Goal: Information Seeking & Learning: Learn about a topic

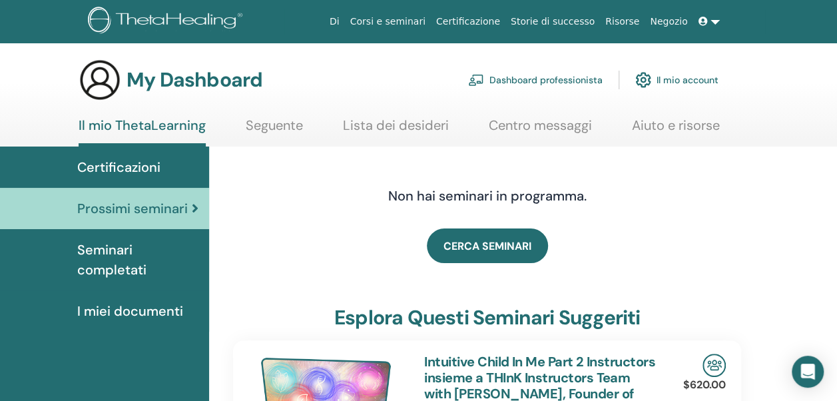
click at [675, 79] on link "Il mio account" at bounding box center [676, 79] width 83 height 29
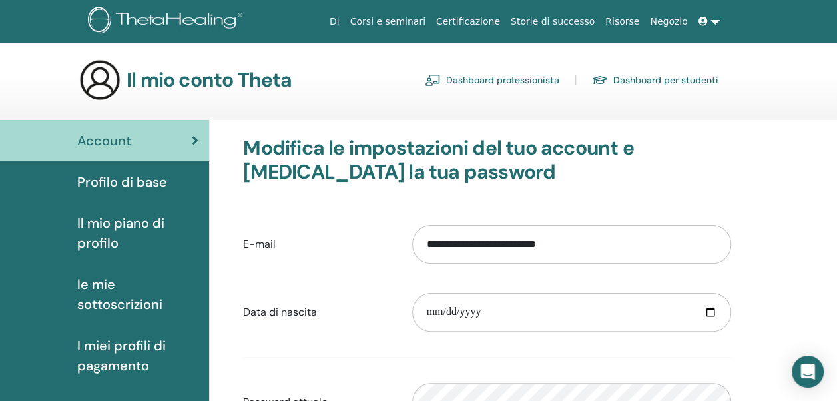
click at [675, 79] on link "Dashboard per studenti" at bounding box center [655, 79] width 127 height 21
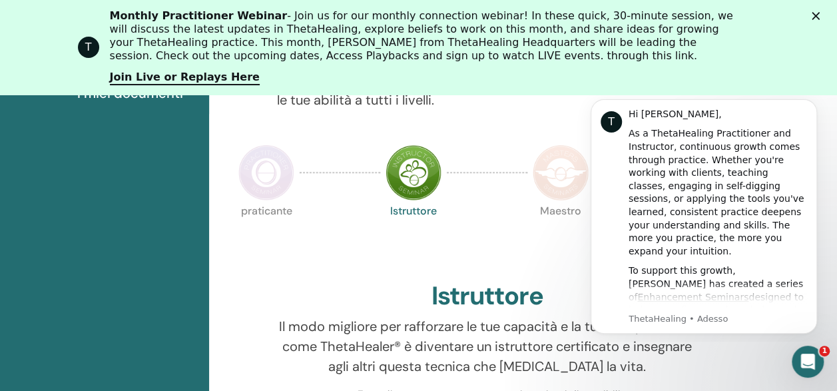
scroll to position [368, 0]
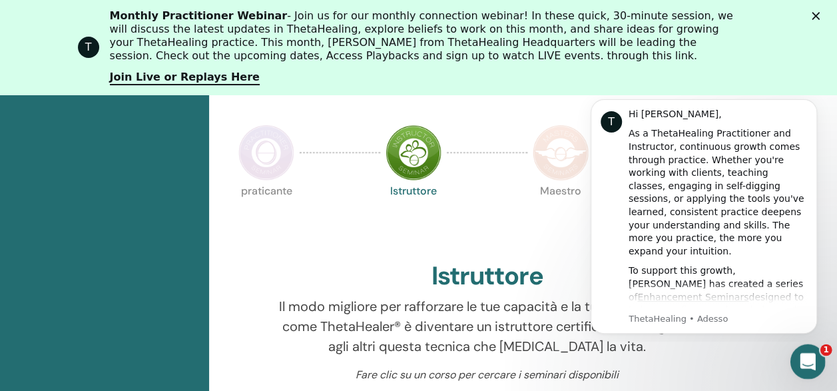
click at [809, 352] on icon "Apri il messenger Intercom" at bounding box center [806, 360] width 22 height 22
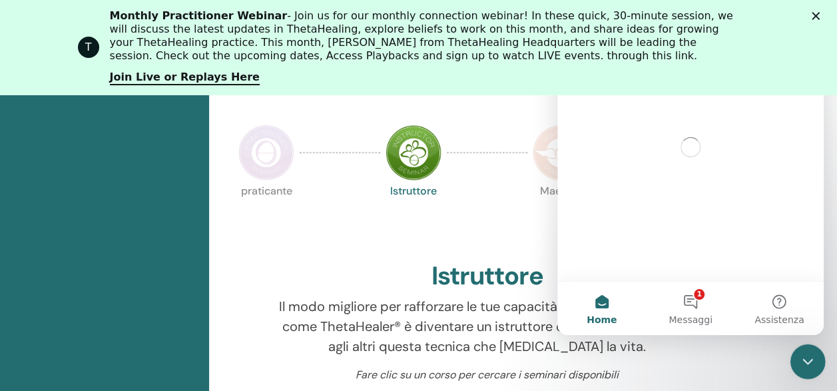
scroll to position [0, 0]
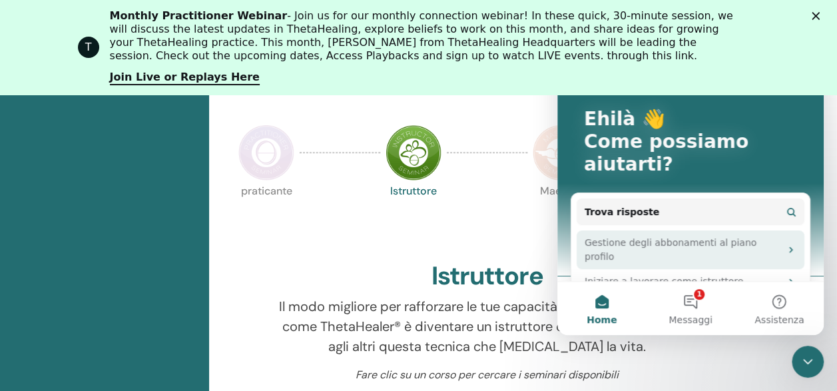
click at [751, 241] on div "Gestione degli abbonamenti al piano profilo" at bounding box center [683, 250] width 196 height 28
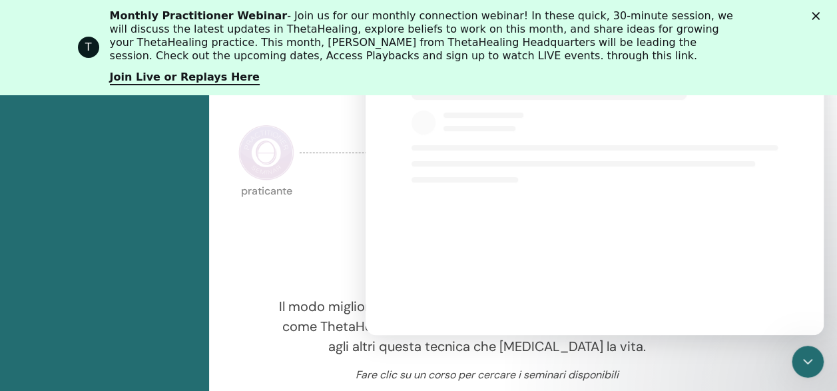
select select "**"
click at [825, 13] on div "Chiudi" at bounding box center [818, 16] width 13 height 8
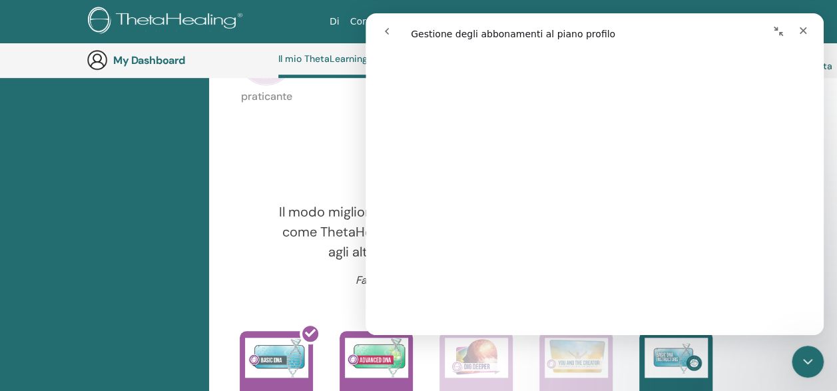
scroll to position [333, 0]
click at [803, 31] on icon "Chiudi" at bounding box center [803, 30] width 7 height 7
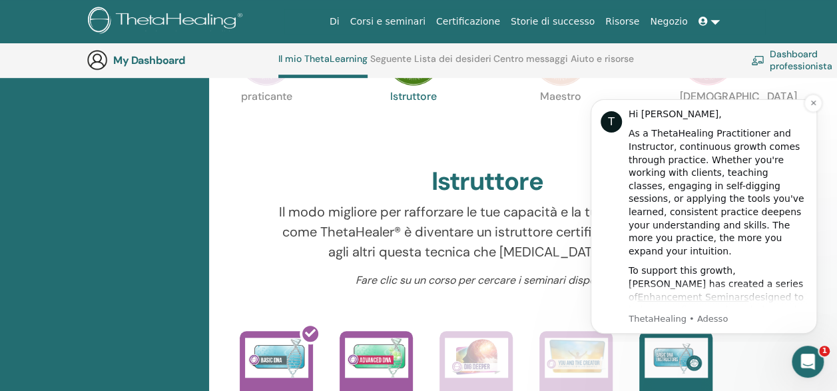
scroll to position [0, 0]
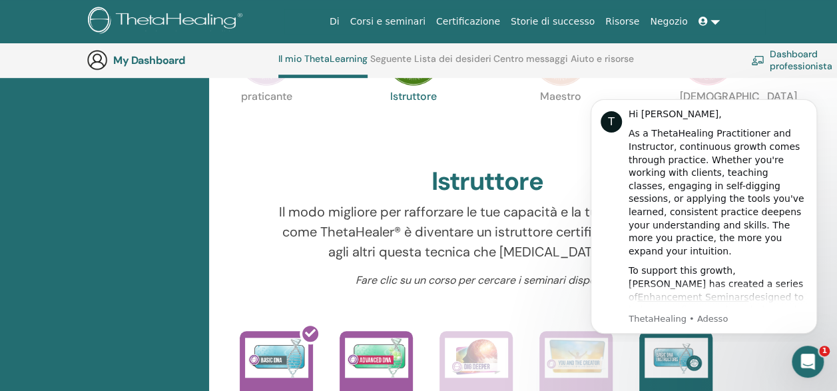
select select "**"
click at [717, 23] on link at bounding box center [709, 21] width 32 height 25
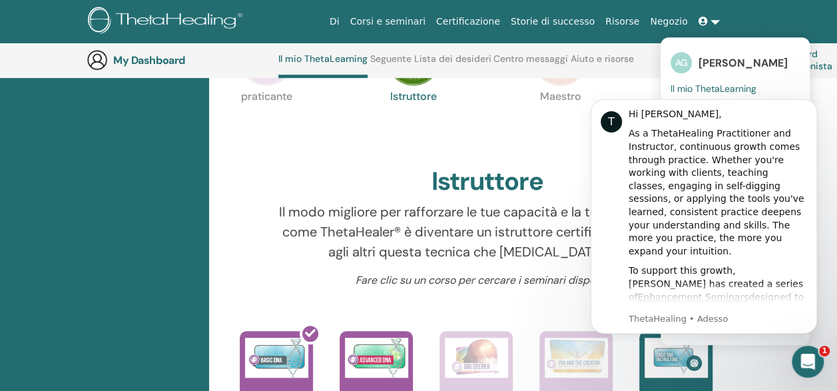
click at [721, 63] on span "[PERSON_NAME]" at bounding box center [743, 63] width 89 height 14
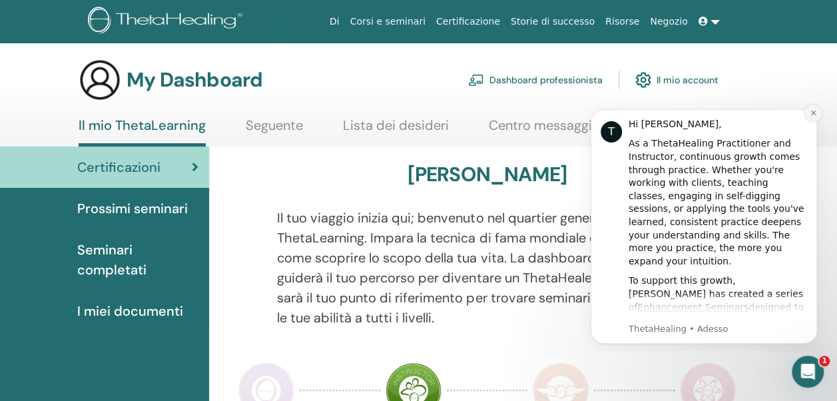
click at [813, 112] on icon "Dismiss notification" at bounding box center [813, 112] width 7 height 7
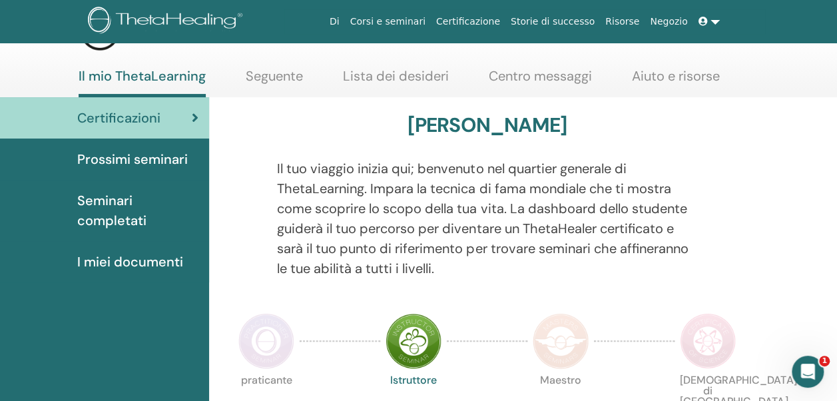
scroll to position [67, 0]
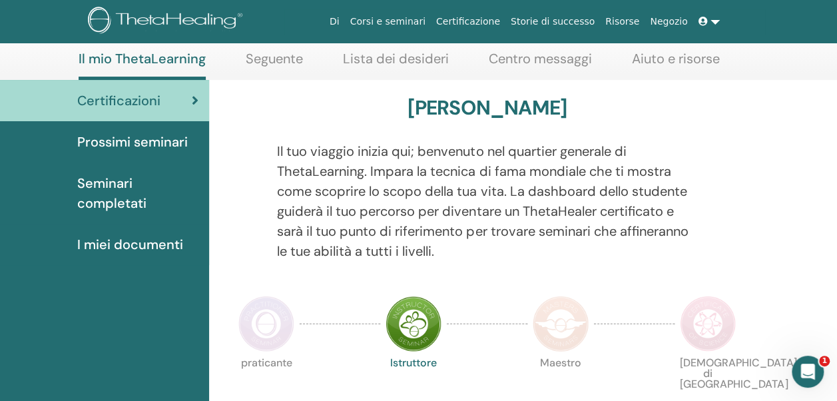
click at [124, 140] on span "Prossimi seminari" at bounding box center [132, 142] width 111 height 20
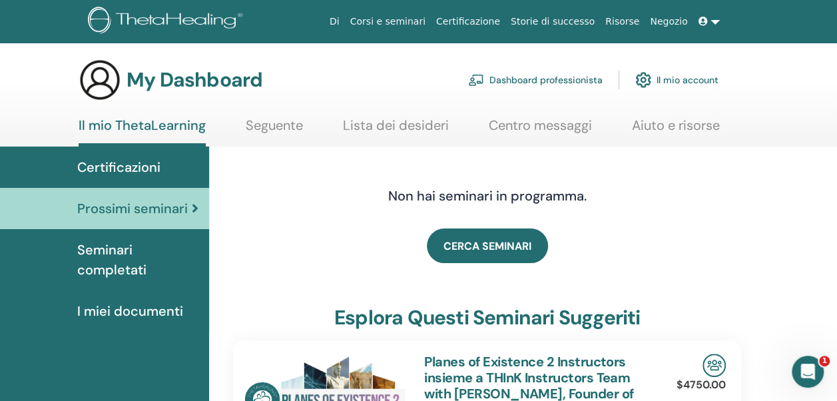
click at [165, 208] on span "Prossimi seminari" at bounding box center [132, 208] width 111 height 20
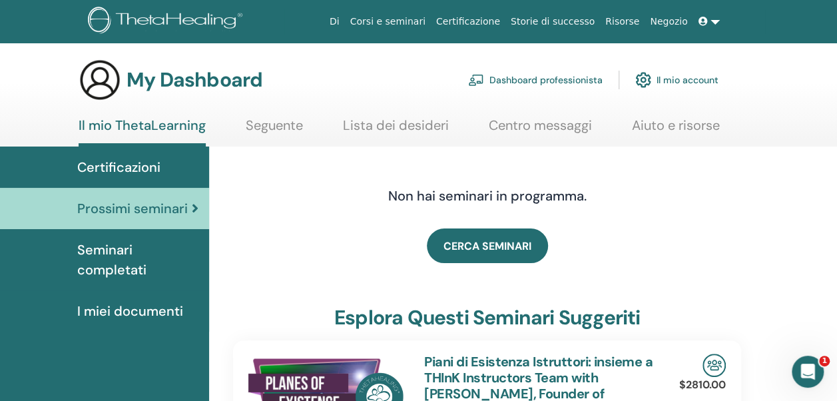
click at [115, 257] on span "Seminari completati" at bounding box center [137, 260] width 121 height 40
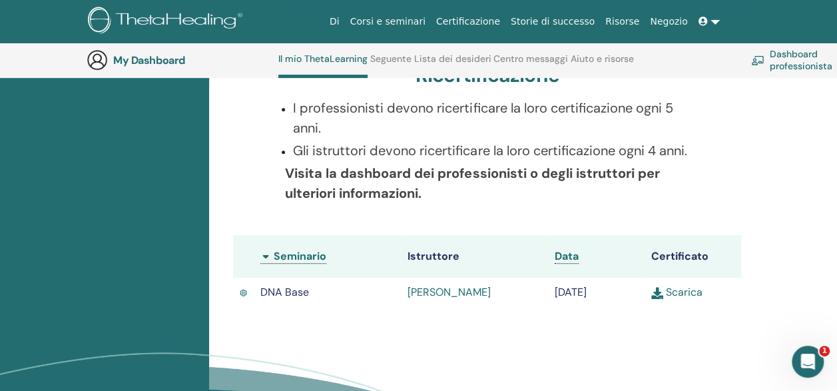
scroll to position [301, 0]
